Goal: Find specific page/section: Find specific page/section

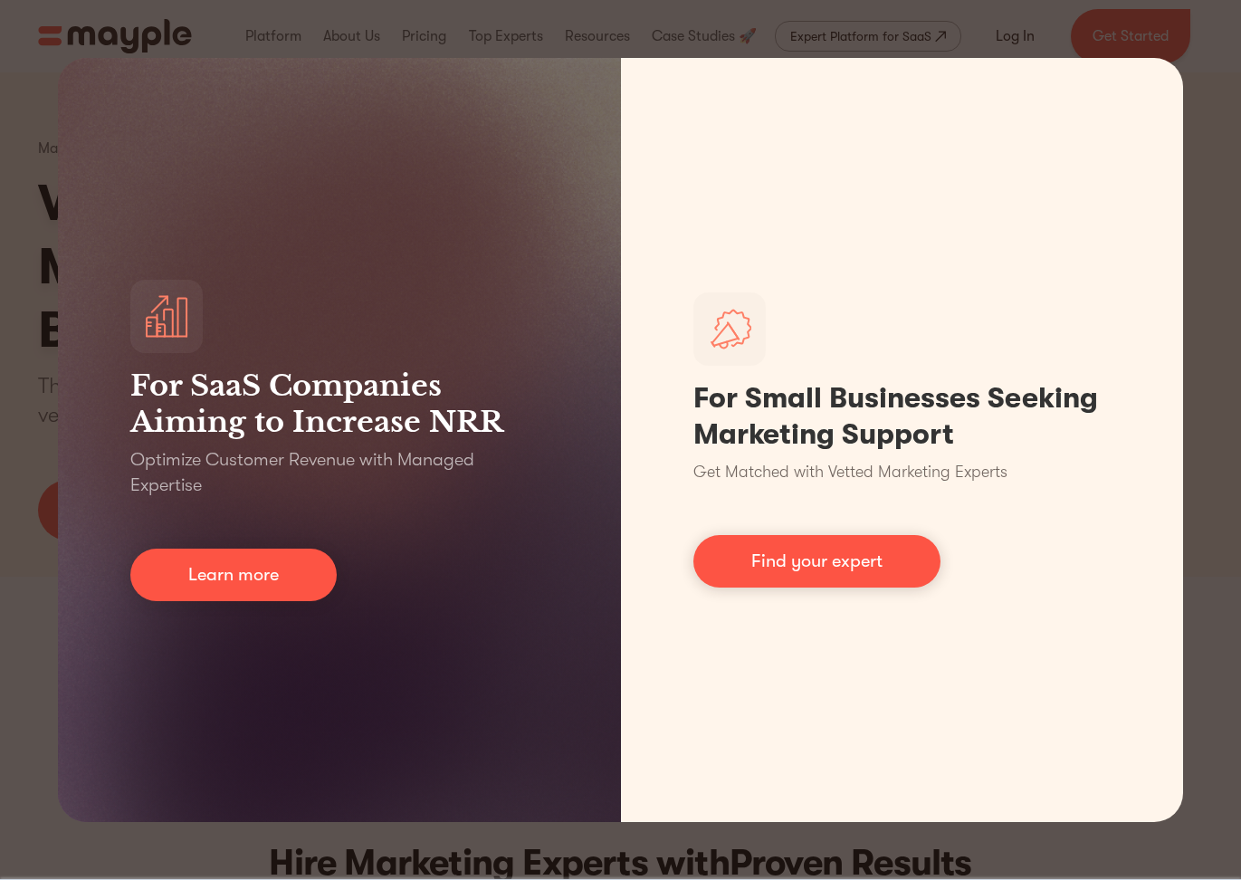
click at [1206, 114] on div "For SaaS Companies Aiming to Increase NRR Optimize Customer Revenue with Manage…" at bounding box center [620, 440] width 1241 height 880
click at [1199, 84] on div "For SaaS Companies Aiming to Increase NRR Optimize Customer Revenue with Manage…" at bounding box center [620, 440] width 1241 height 880
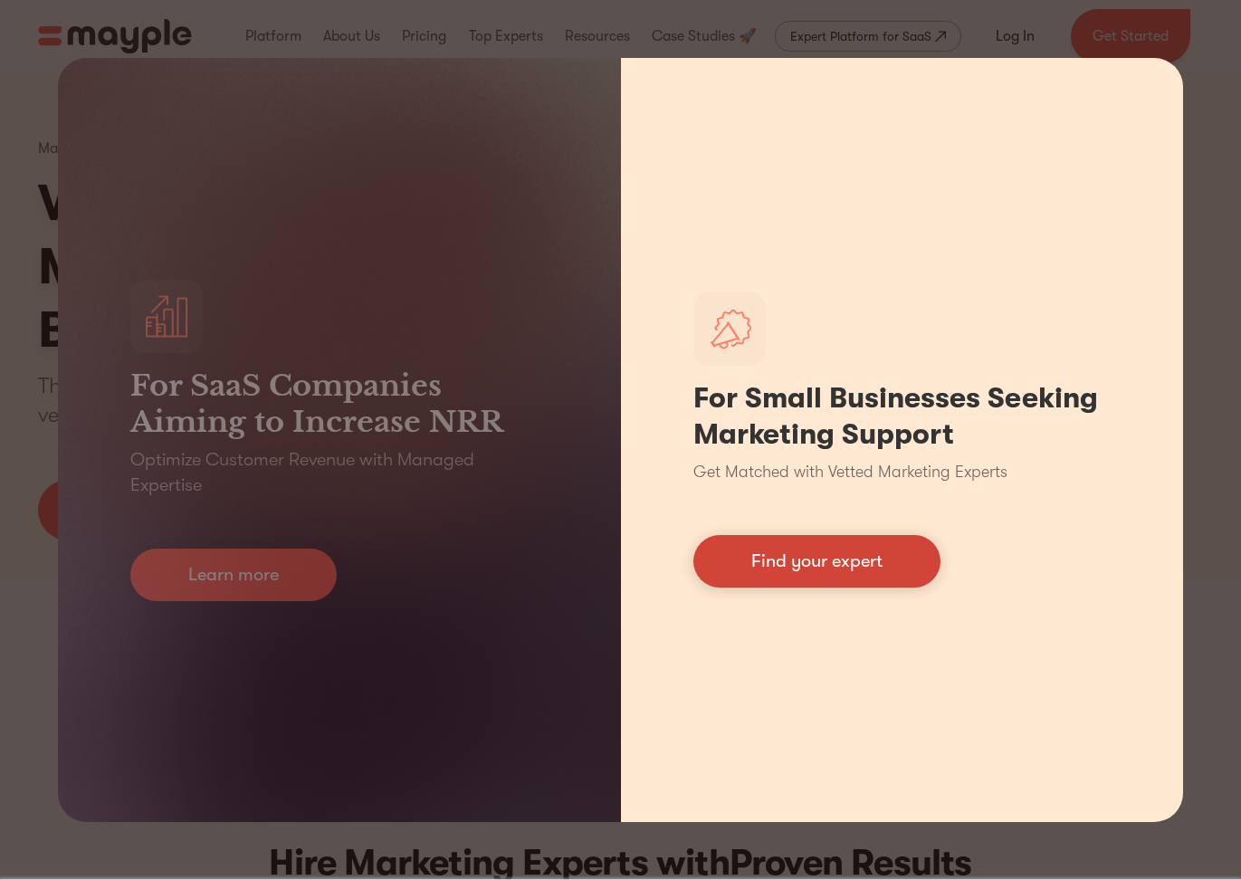
click at [781, 560] on link "Find your expert" at bounding box center [816, 561] width 247 height 52
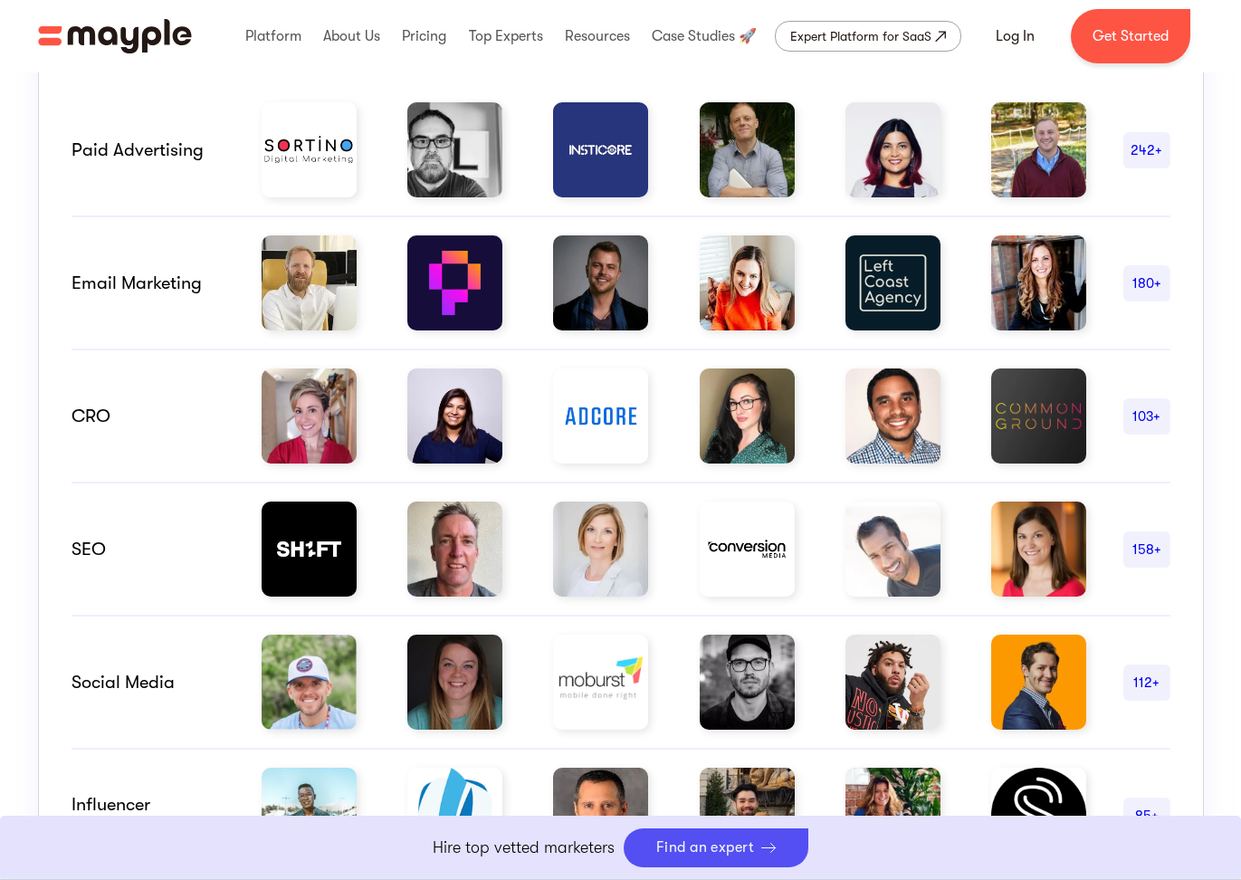
scroll to position [416, 0]
